Goal: Transaction & Acquisition: Purchase product/service

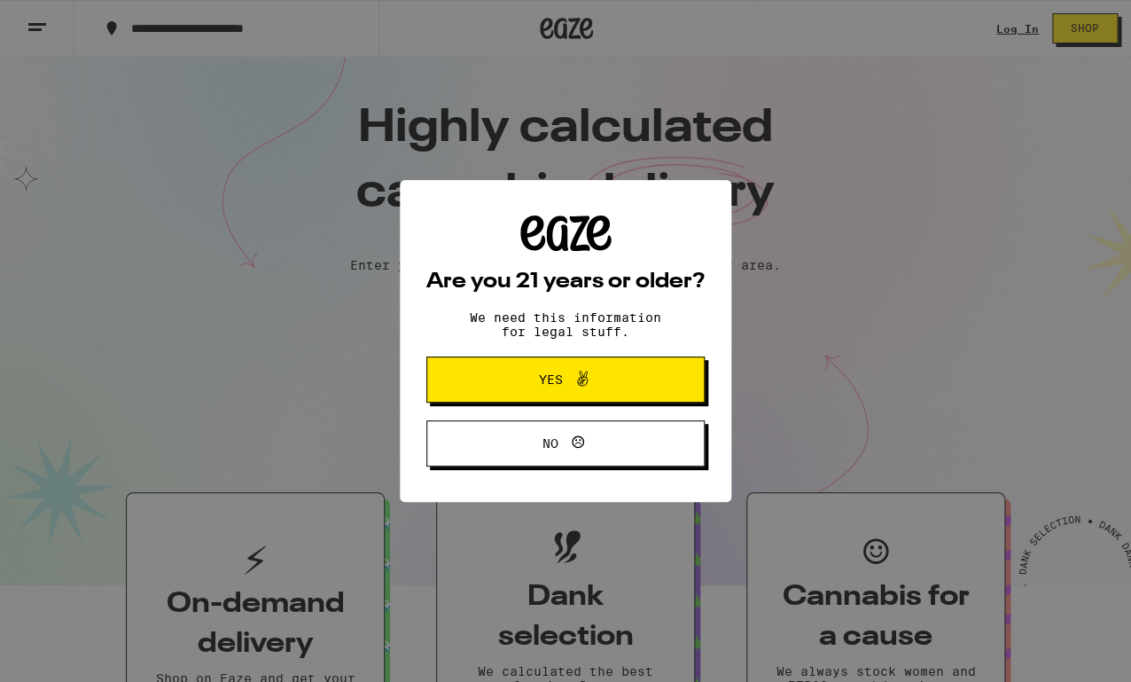
click at [594, 383] on span "Yes" at bounding box center [565, 379] width 135 height 23
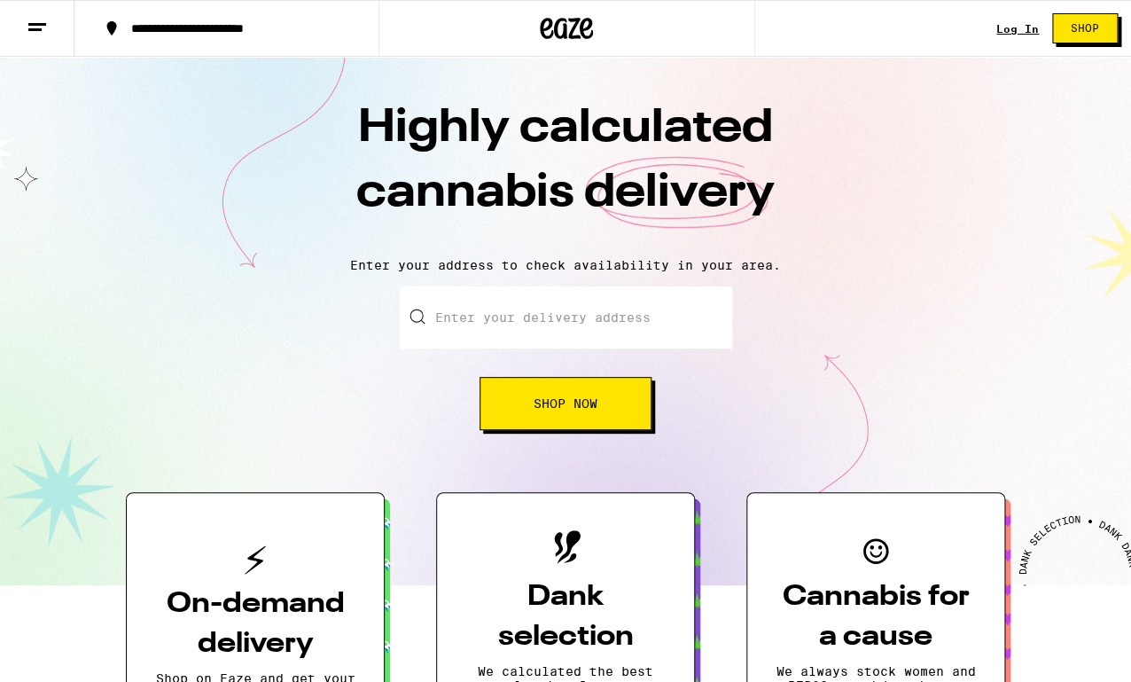
click at [1013, 34] on link "Log In" at bounding box center [1017, 29] width 43 height 12
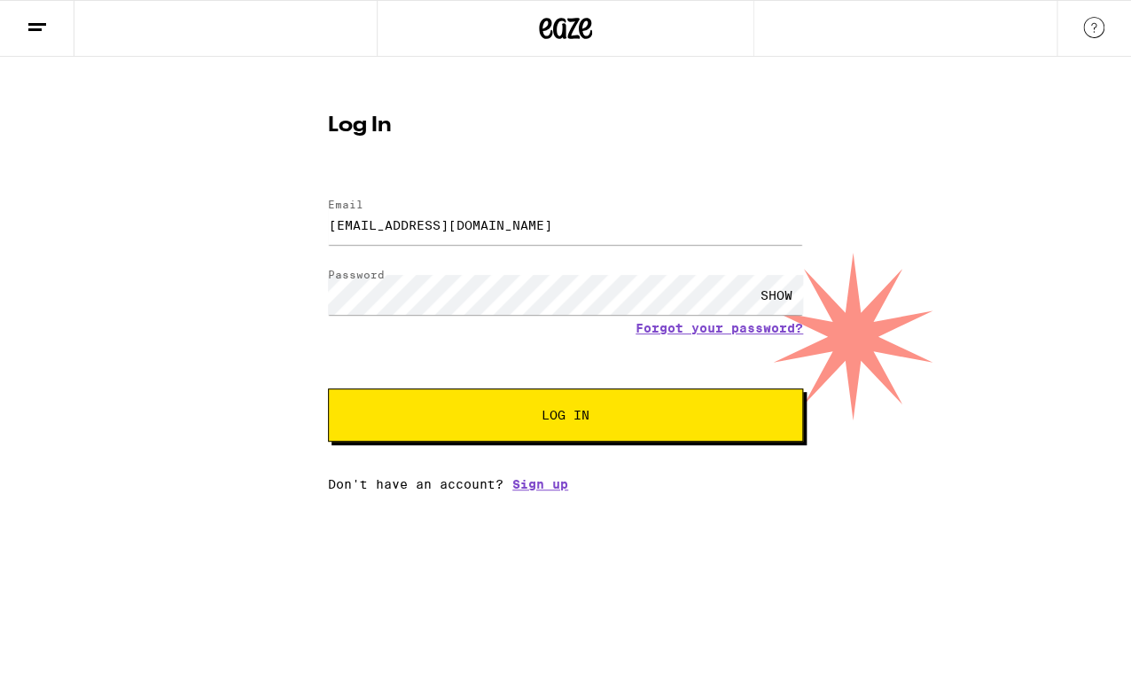
click at [582, 434] on button "Log In" at bounding box center [565, 414] width 475 height 53
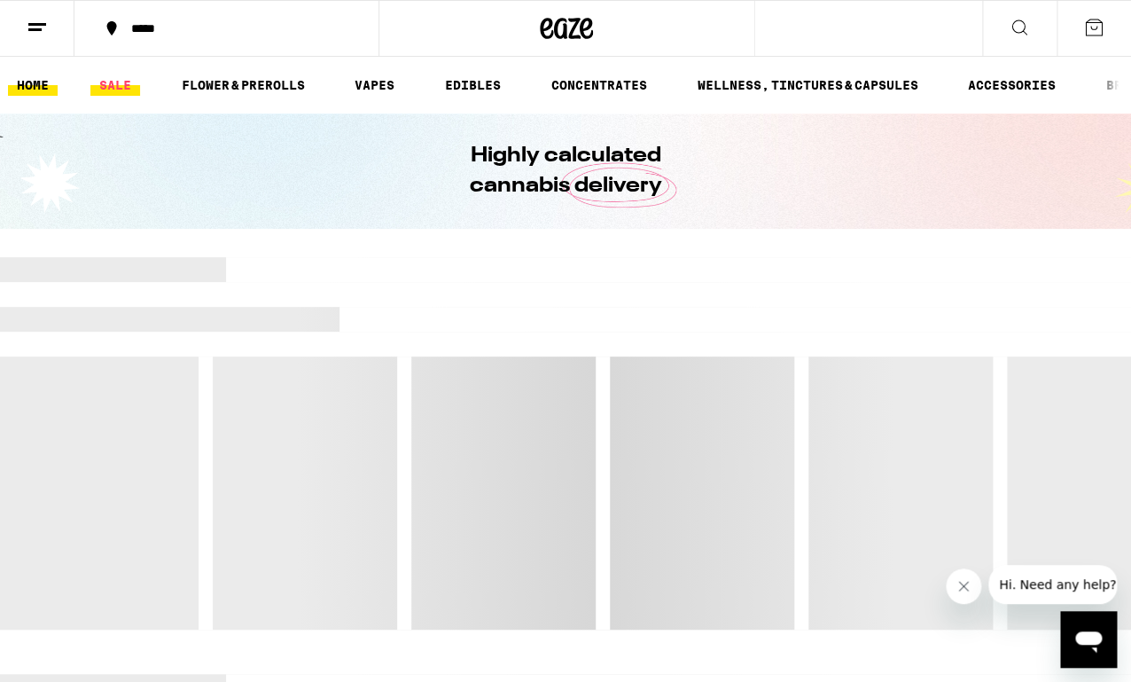
click at [119, 90] on link "SALE" at bounding box center [115, 84] width 50 height 21
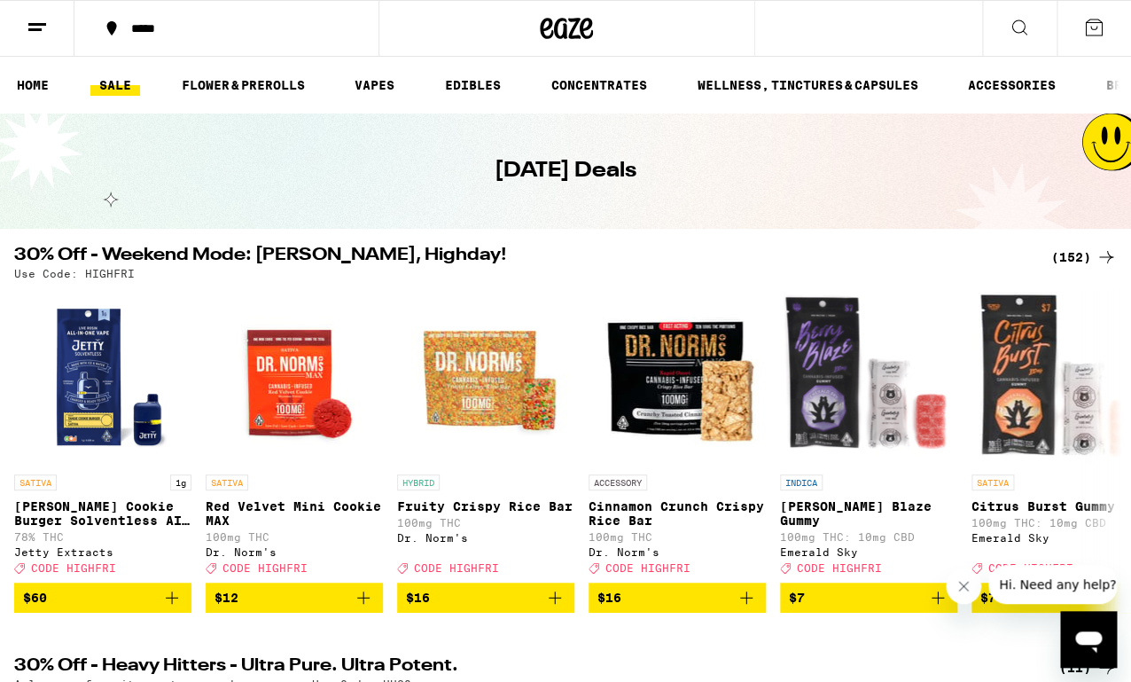
click at [128, 88] on link "SALE" at bounding box center [115, 84] width 50 height 21
click at [160, 22] on div "*****" at bounding box center [237, 28] width 230 height 12
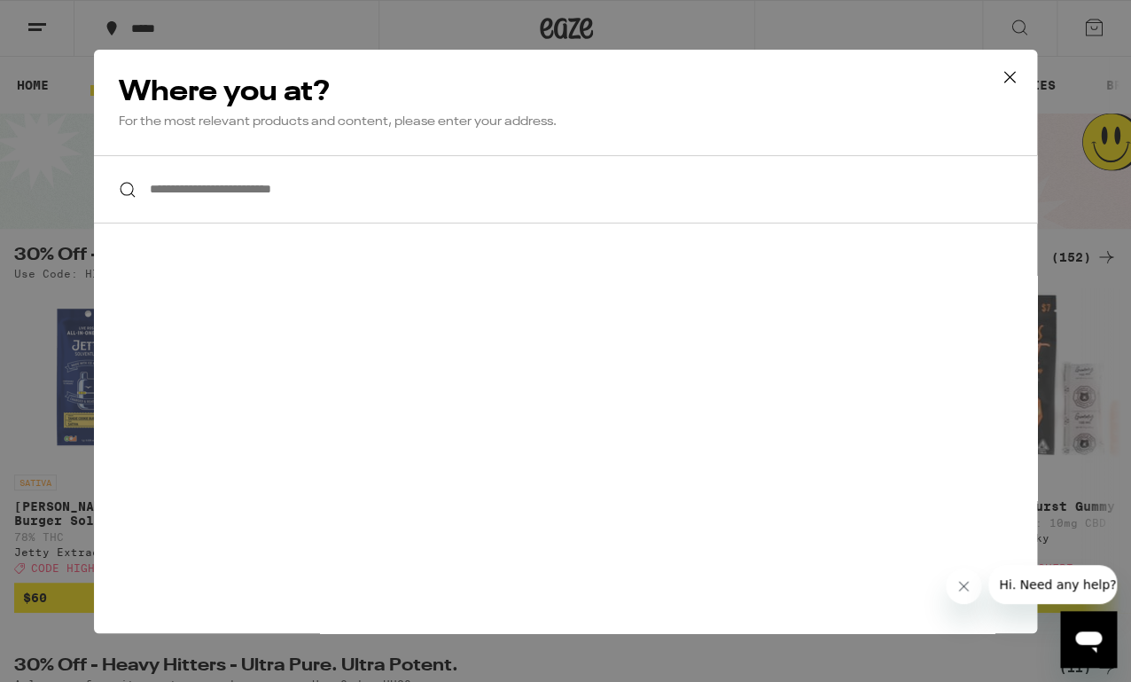
click at [223, 210] on input "**********" at bounding box center [565, 189] width 943 height 68
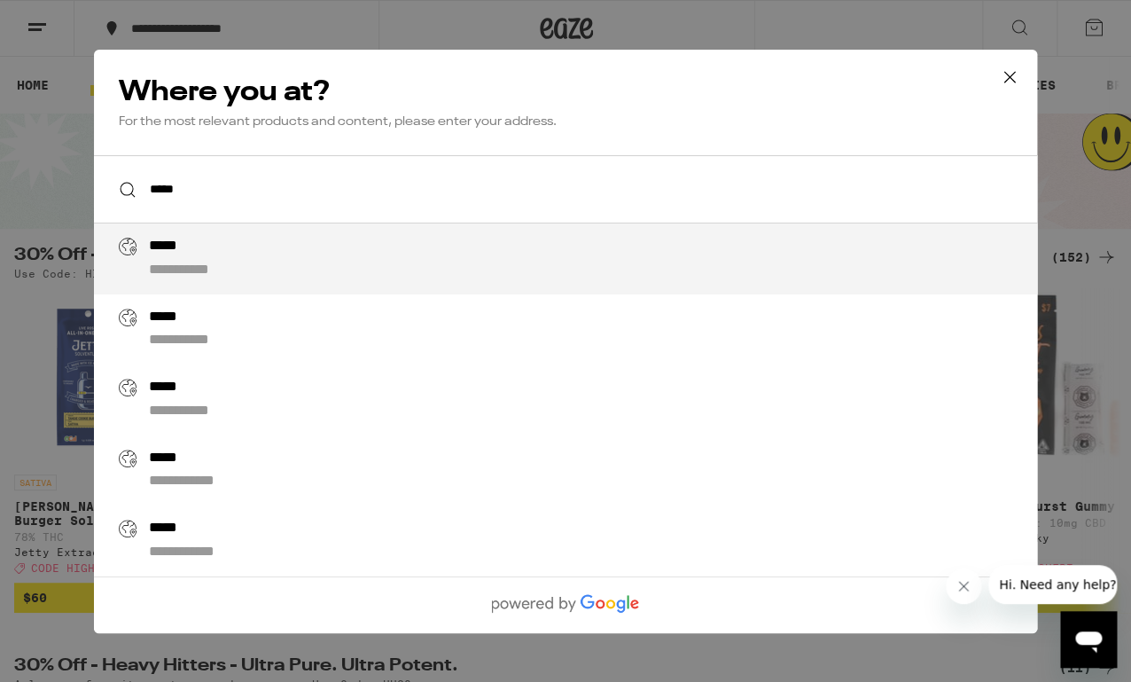
type input "**********"
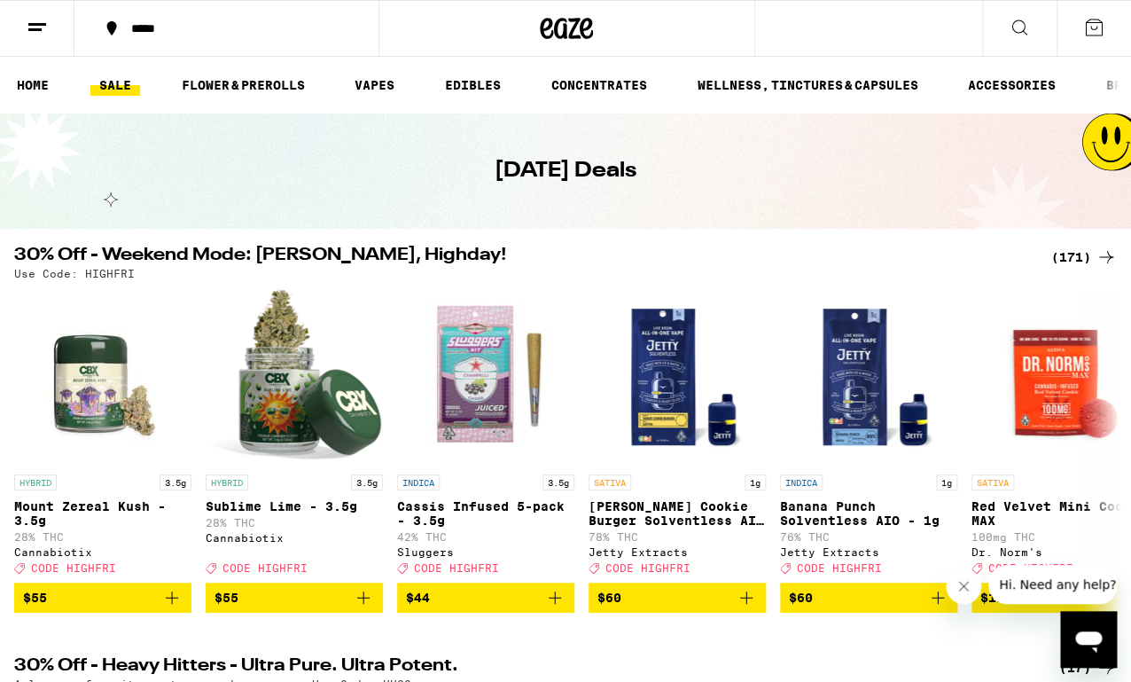
click at [1019, 27] on icon at bounding box center [1019, 27] width 21 height 21
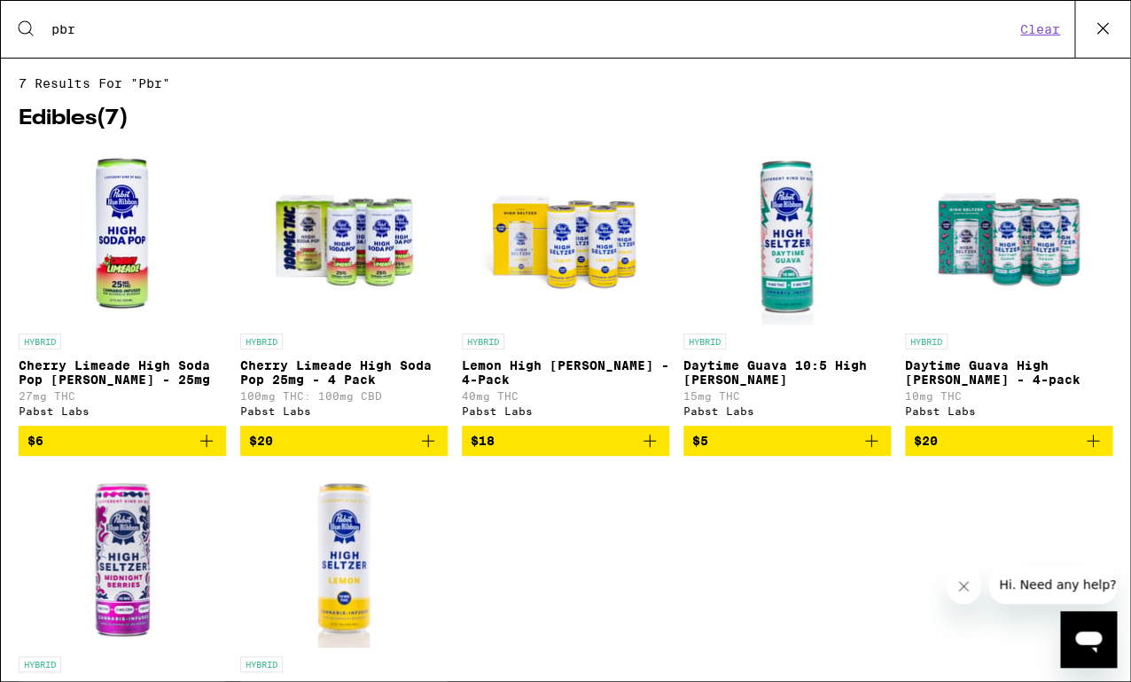
type input "pbr"
click at [655, 447] on icon "Add to bag" at bounding box center [650, 440] width 12 height 12
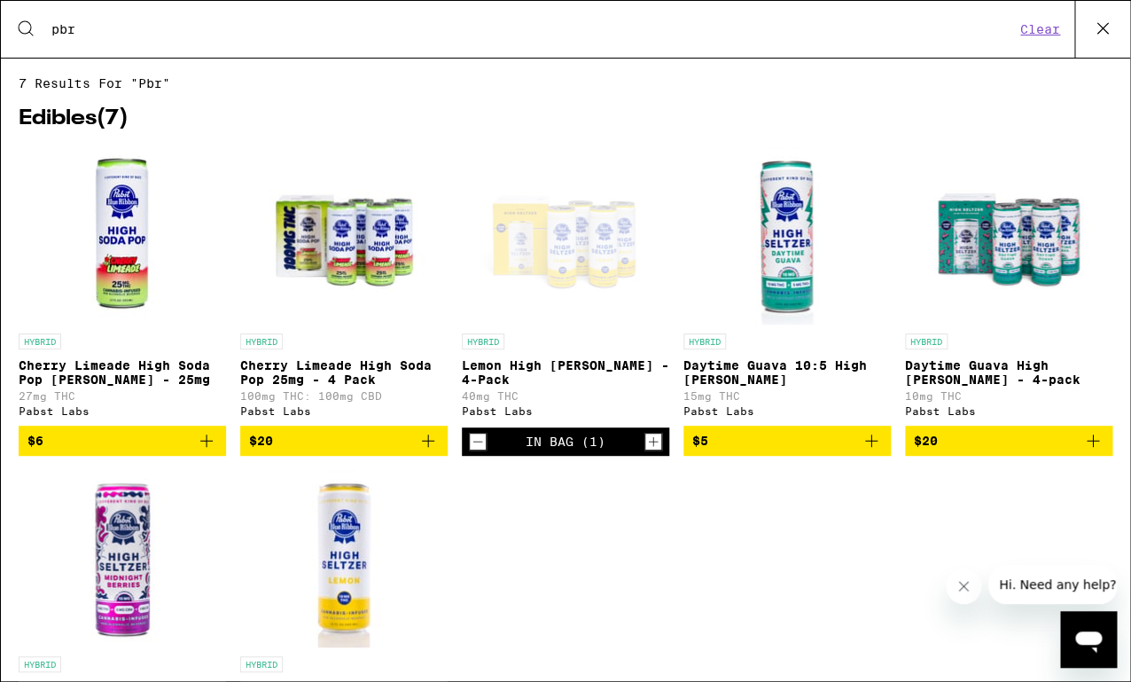
click at [655, 452] on icon "Increment" at bounding box center [653, 441] width 16 height 21
click at [640, 493] on div "HYBRID Cherry Limeade High Soda Pop [PERSON_NAME] - 25mg 27mg THC Pabst Labs $6…" at bounding box center [566, 476] width 1094 height 658
click at [483, 452] on icon "Decrement" at bounding box center [478, 441] width 16 height 21
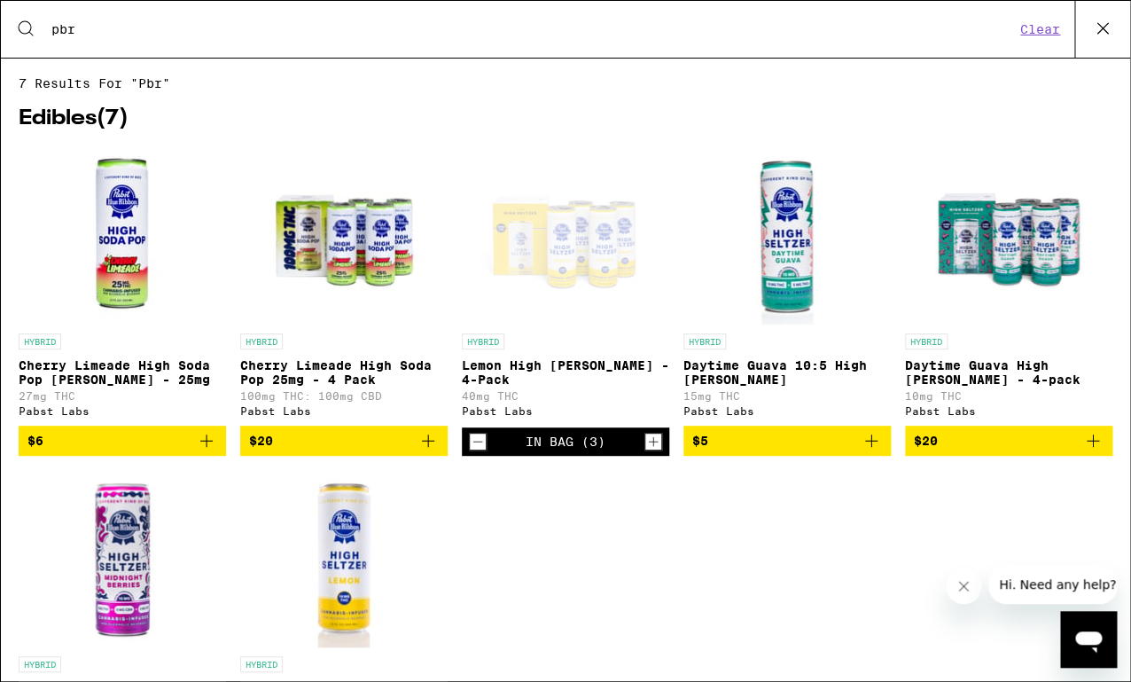
click at [1112, 28] on icon at bounding box center [1103, 28] width 27 height 27
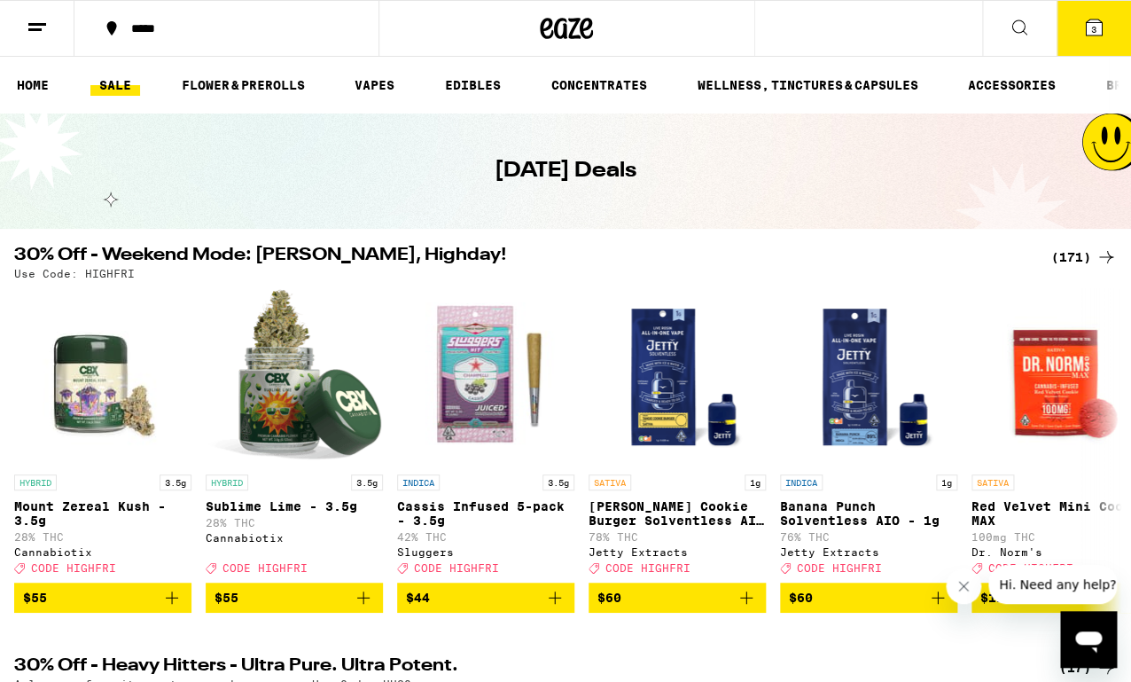
click at [1093, 30] on span "3" at bounding box center [1093, 29] width 5 height 11
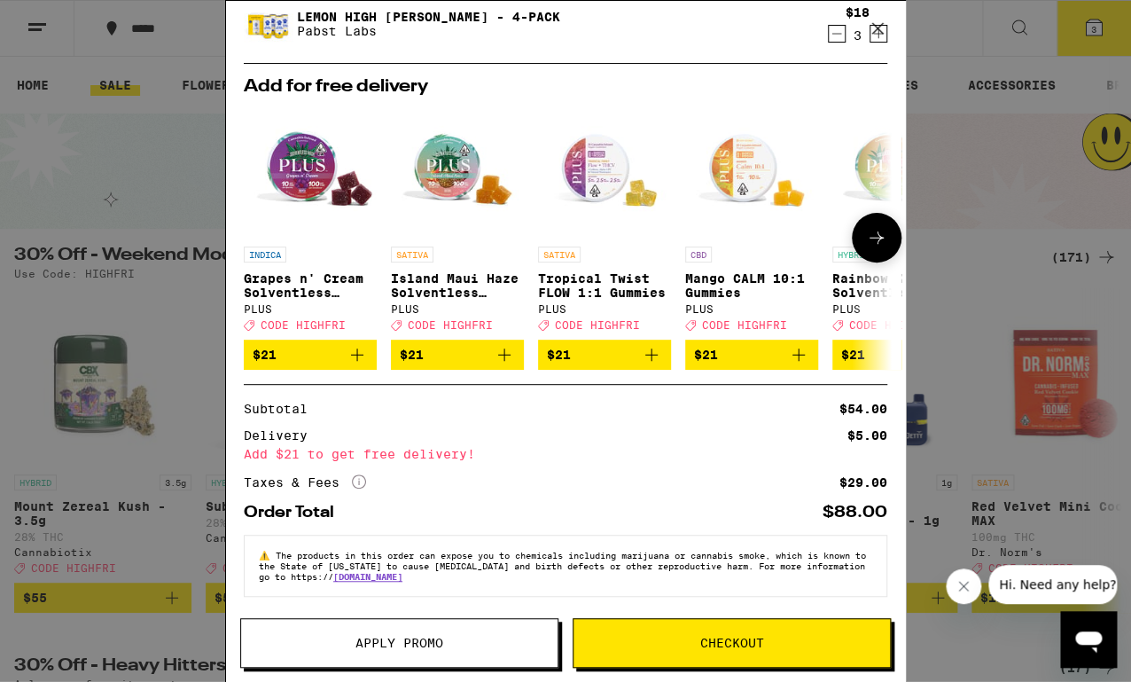
scroll to position [76, 0]
